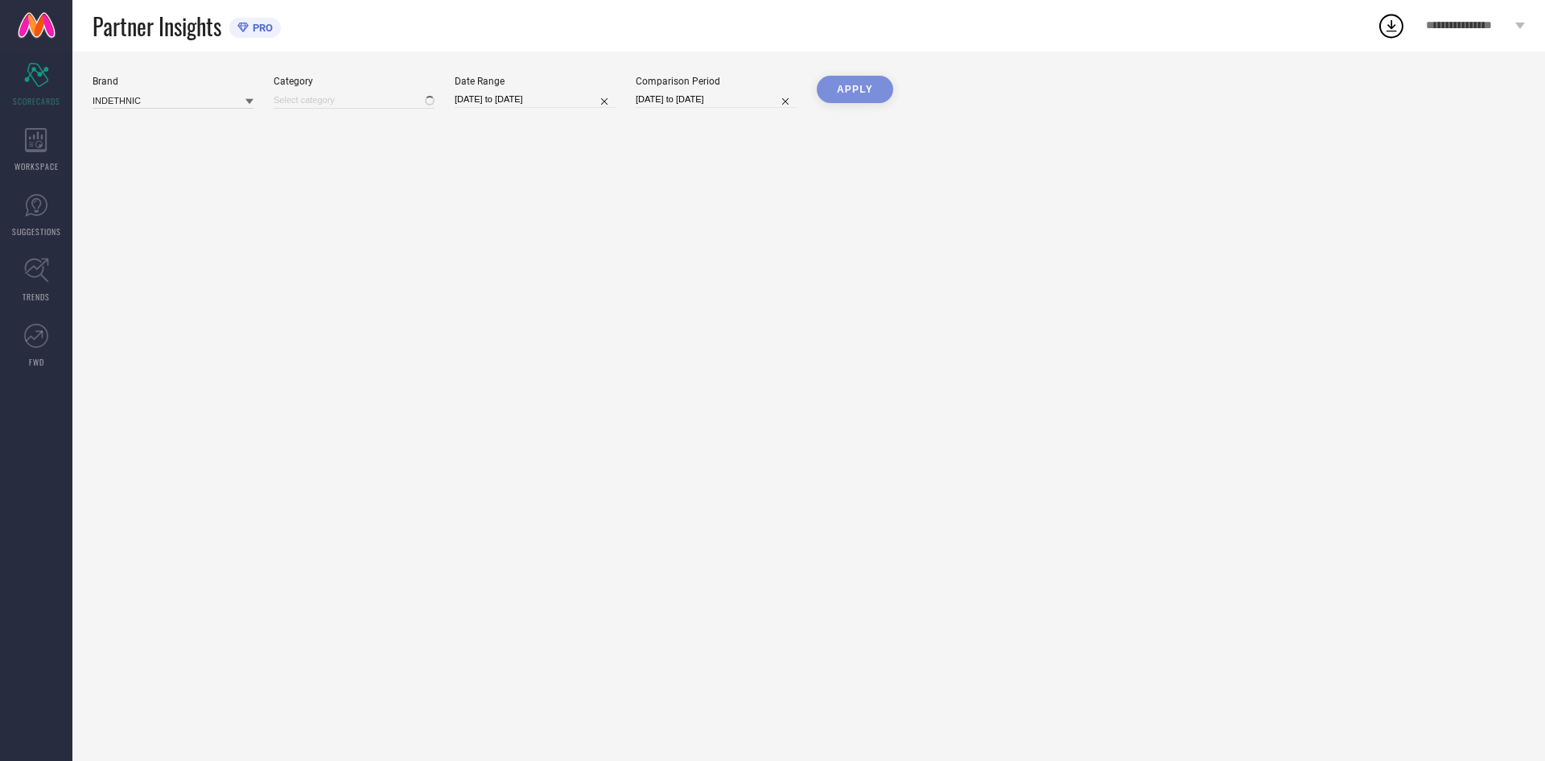
type input "All"
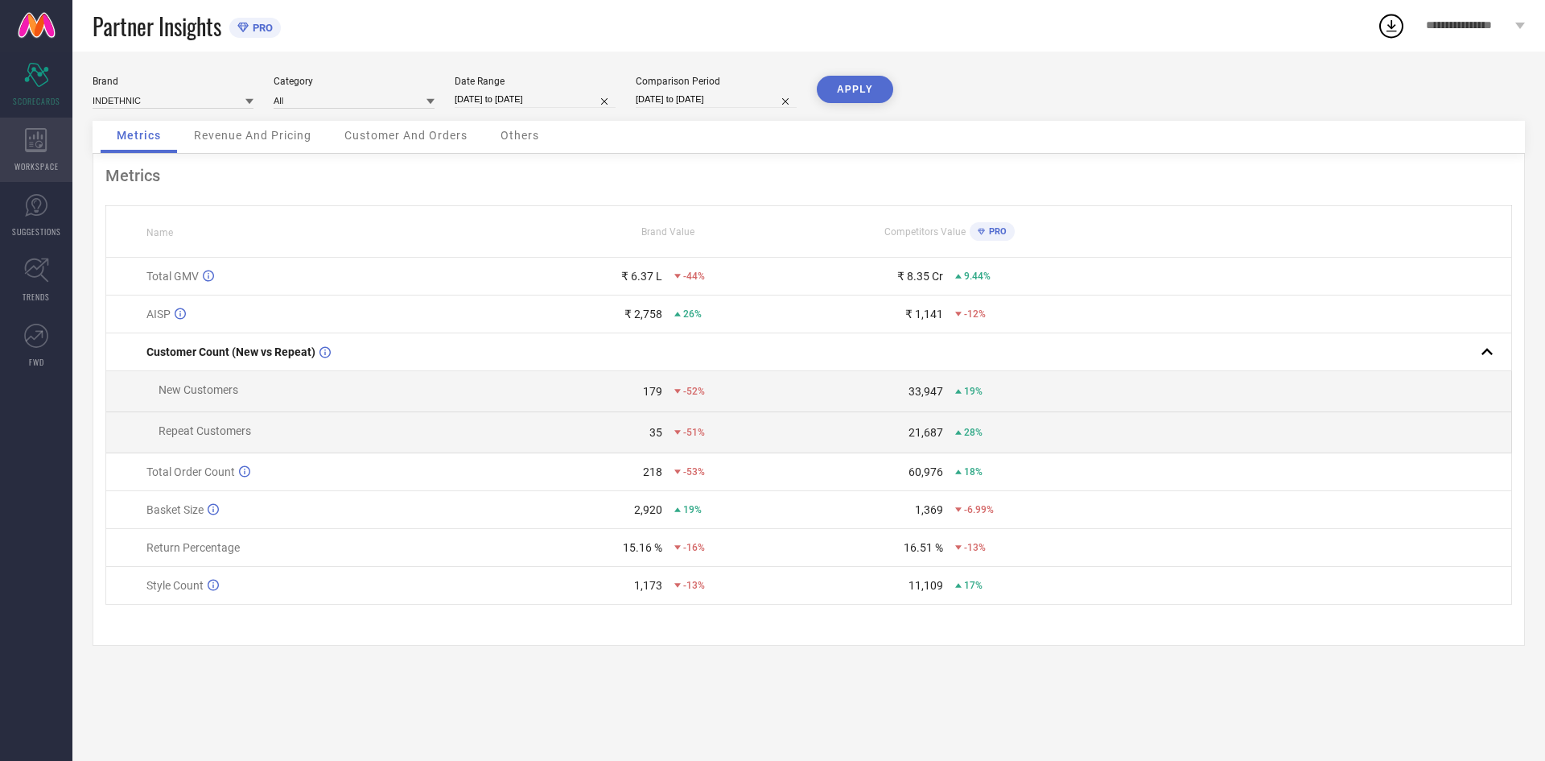
click at [33, 167] on span "WORKSPACE" at bounding box center [36, 166] width 44 height 12
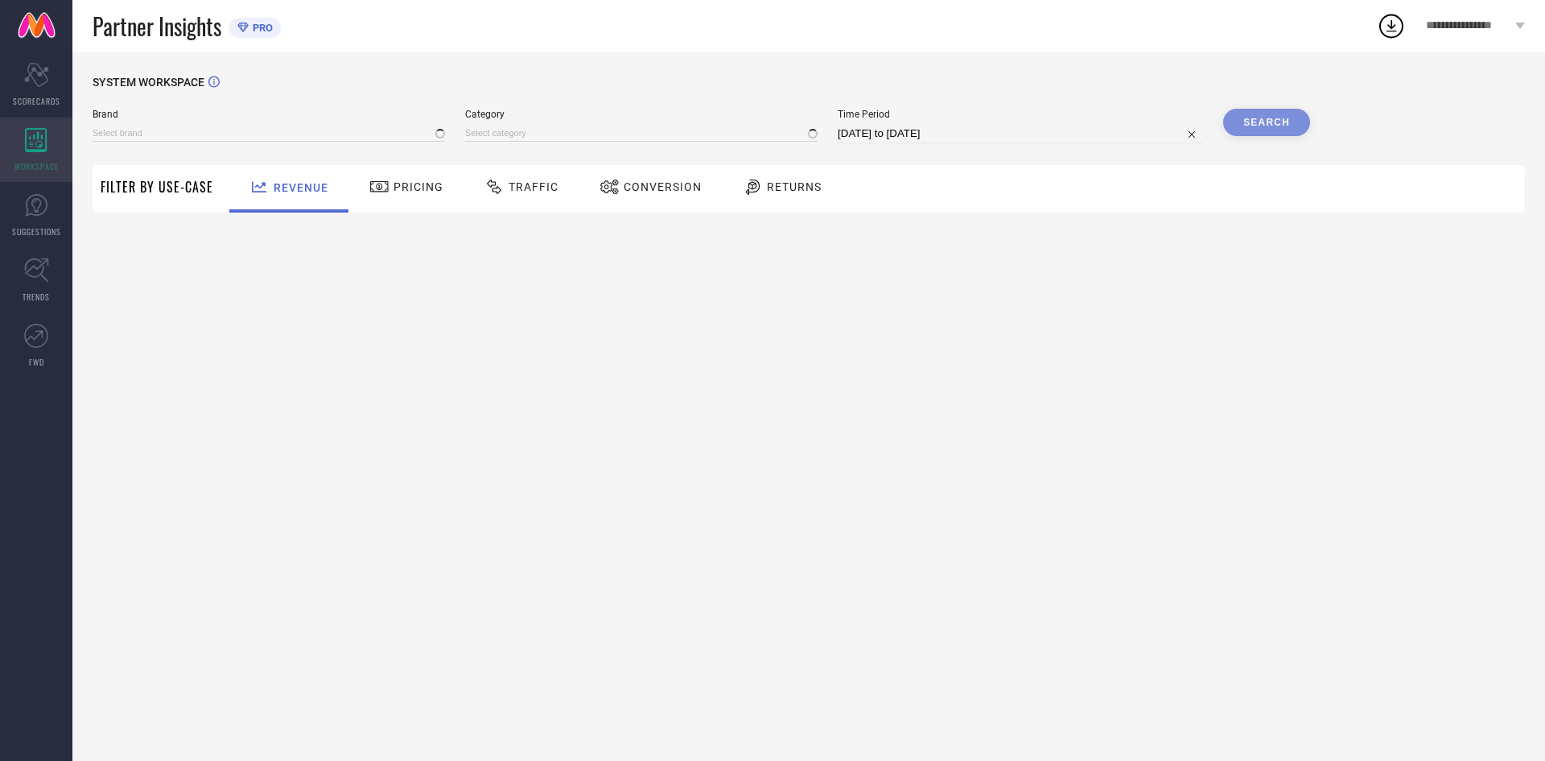
type input "INDETHNIC"
type input "All"
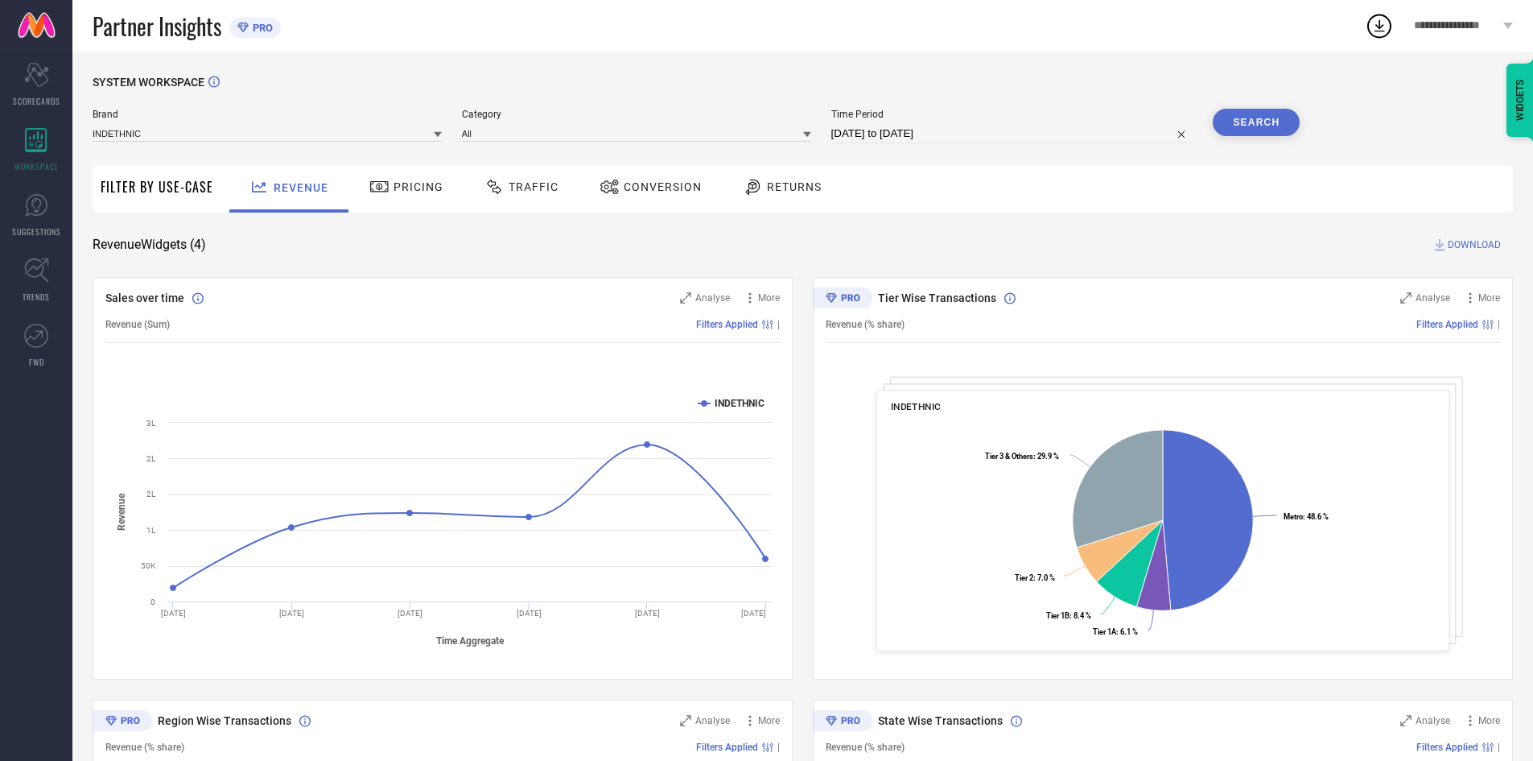
click at [415, 182] on span "Pricing" at bounding box center [419, 186] width 50 height 13
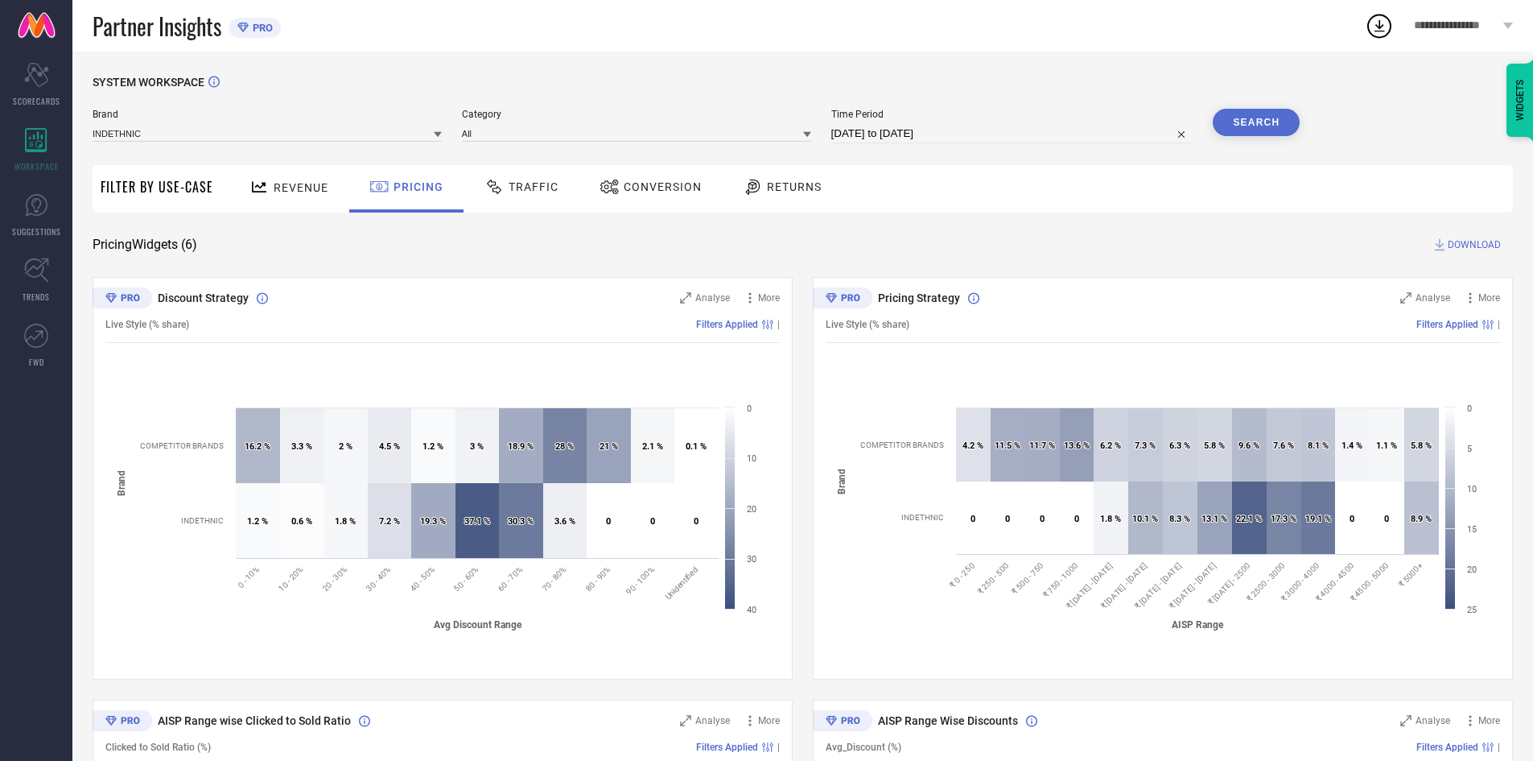
click at [514, 192] on span "Traffic" at bounding box center [534, 186] width 50 height 13
